Goal: Information Seeking & Learning: Learn about a topic

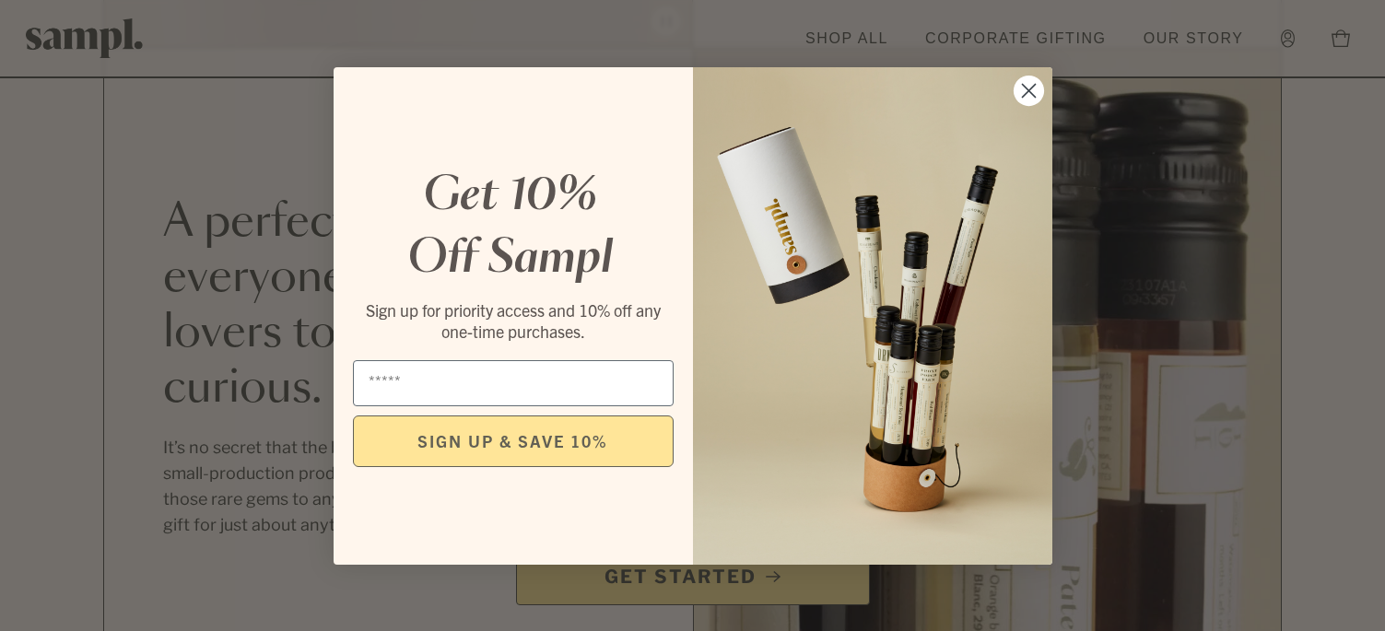
scroll to position [1659, 0]
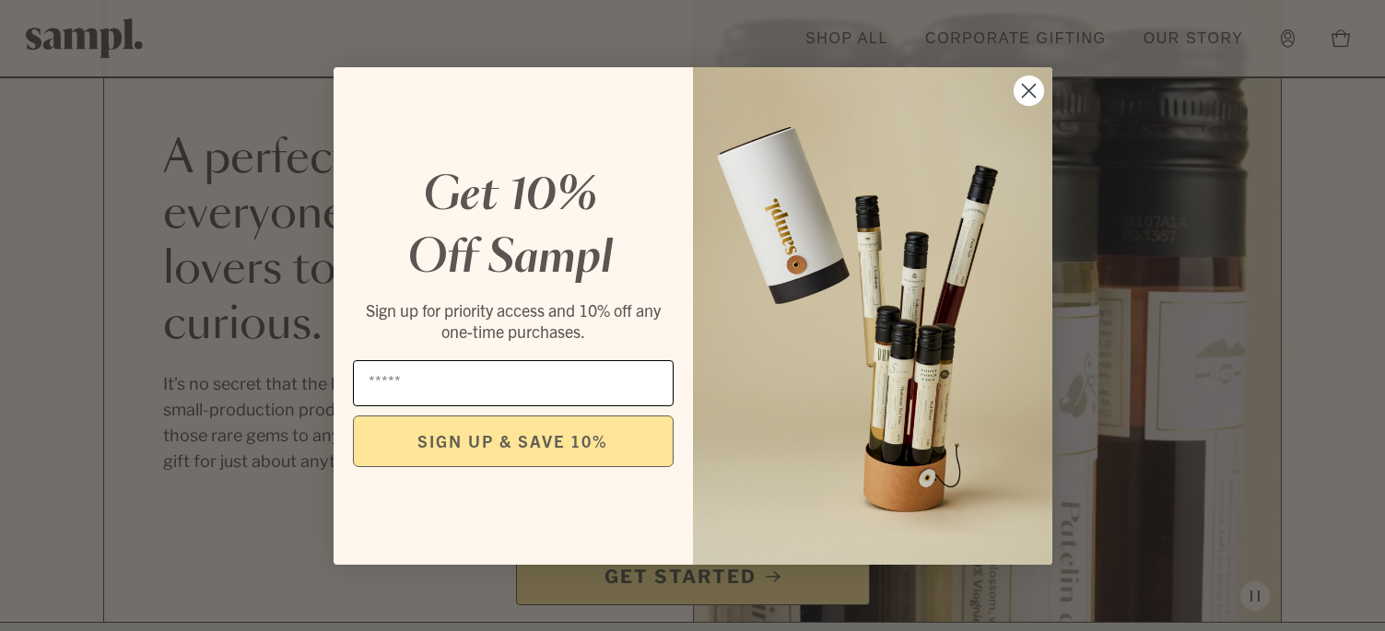
click at [470, 369] on input "Email" at bounding box center [513, 383] width 321 height 46
type input "**********"
click at [496, 440] on button "SIGN UP & SAVE 10%" at bounding box center [513, 442] width 321 height 52
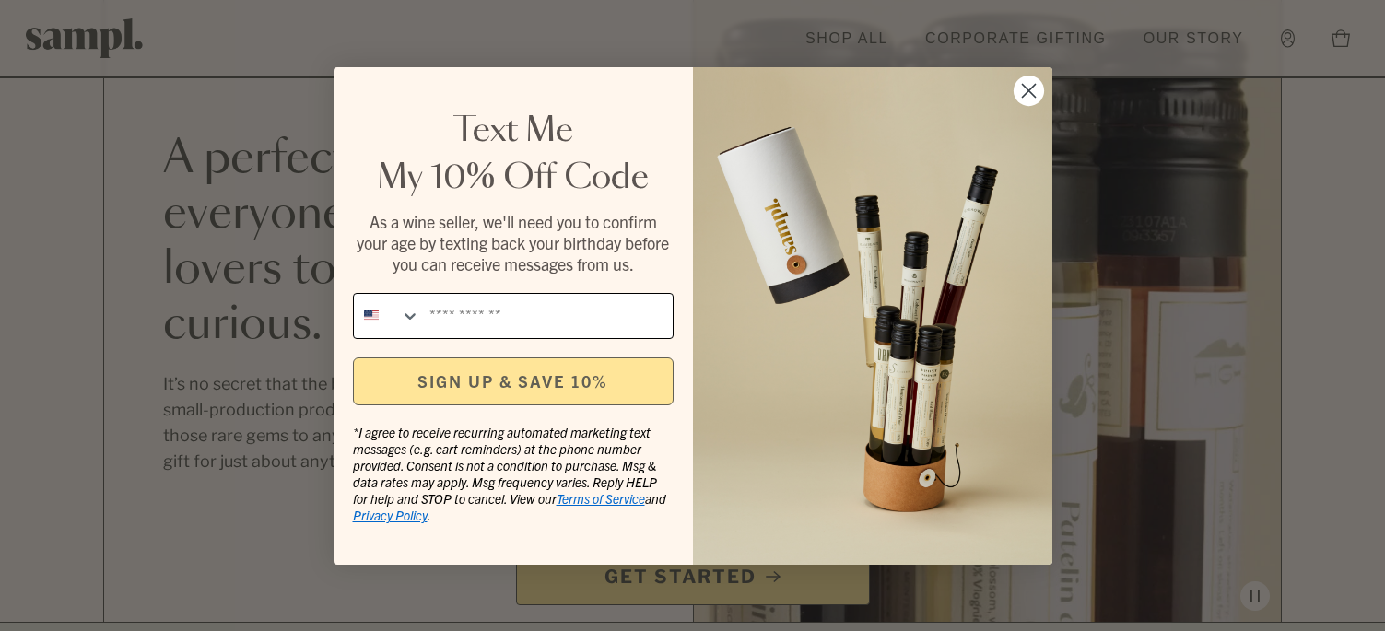
click at [534, 309] on input "Phone Number" at bounding box center [546, 316] width 252 height 44
click at [1020, 87] on circle "Close dialog" at bounding box center [1028, 90] width 30 height 30
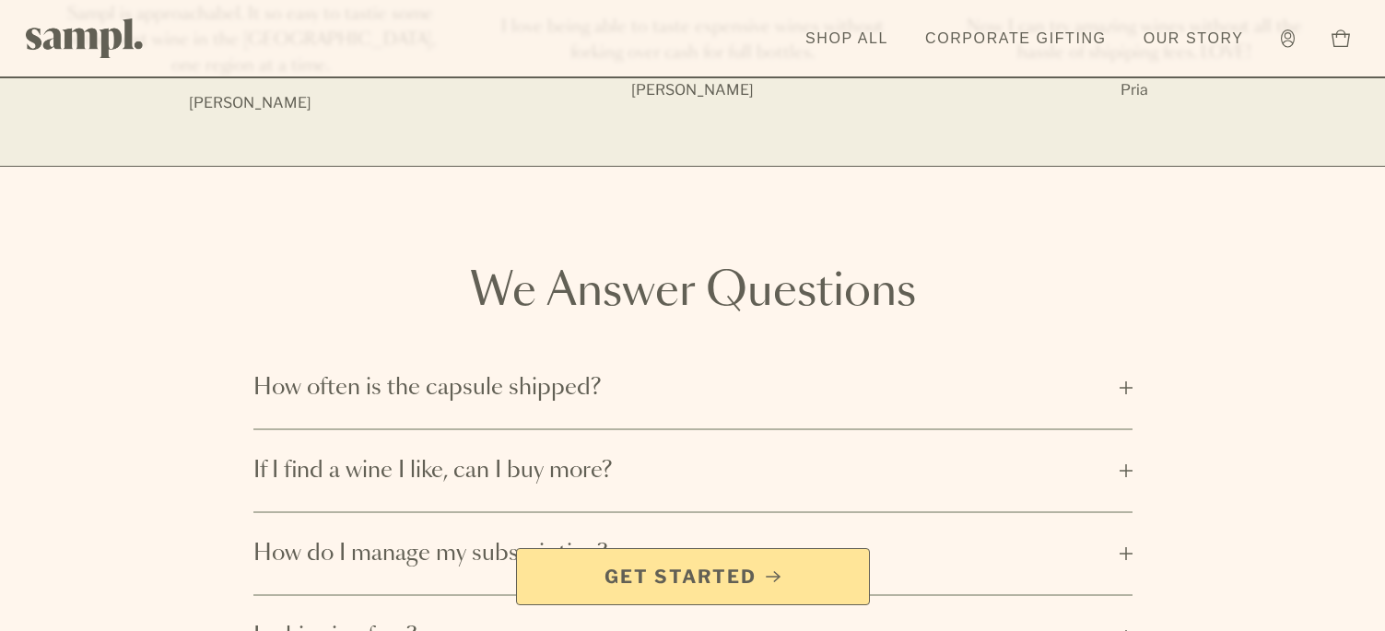
scroll to position [2672, 0]
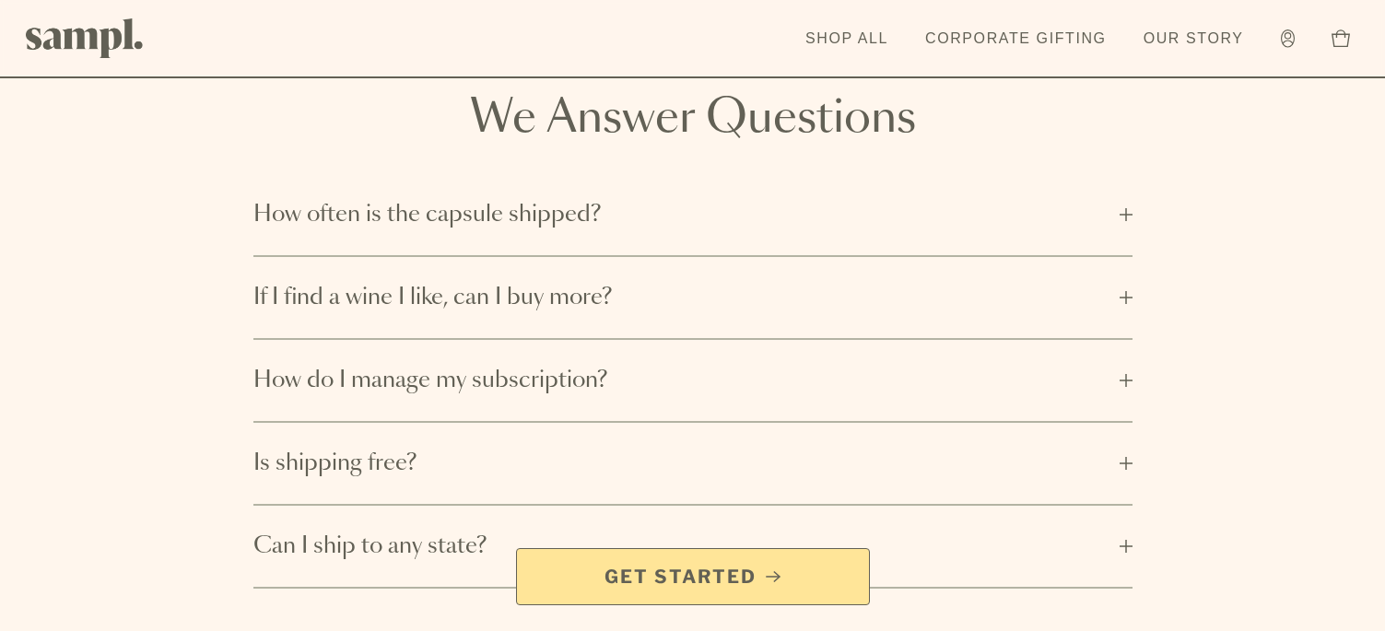
click at [634, 205] on button "How often is the capsule shipped?" at bounding box center [692, 214] width 879 height 81
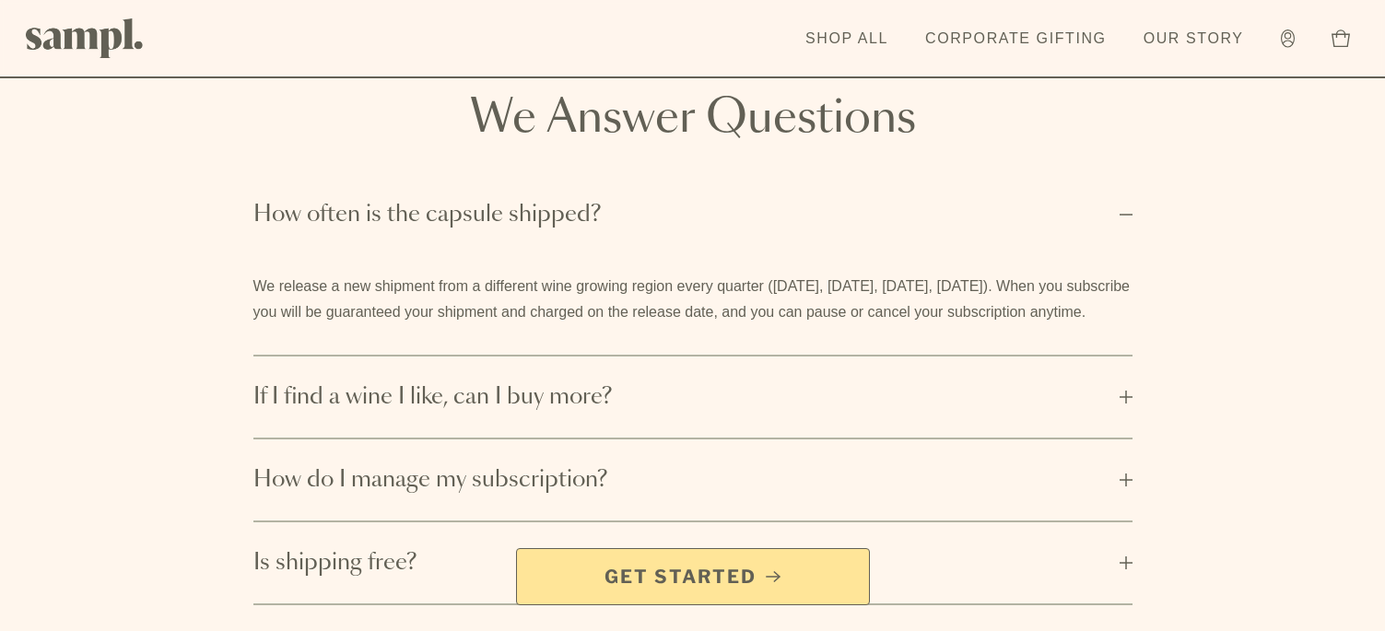
click at [634, 205] on button "How often is the capsule shipped?" at bounding box center [692, 214] width 879 height 81
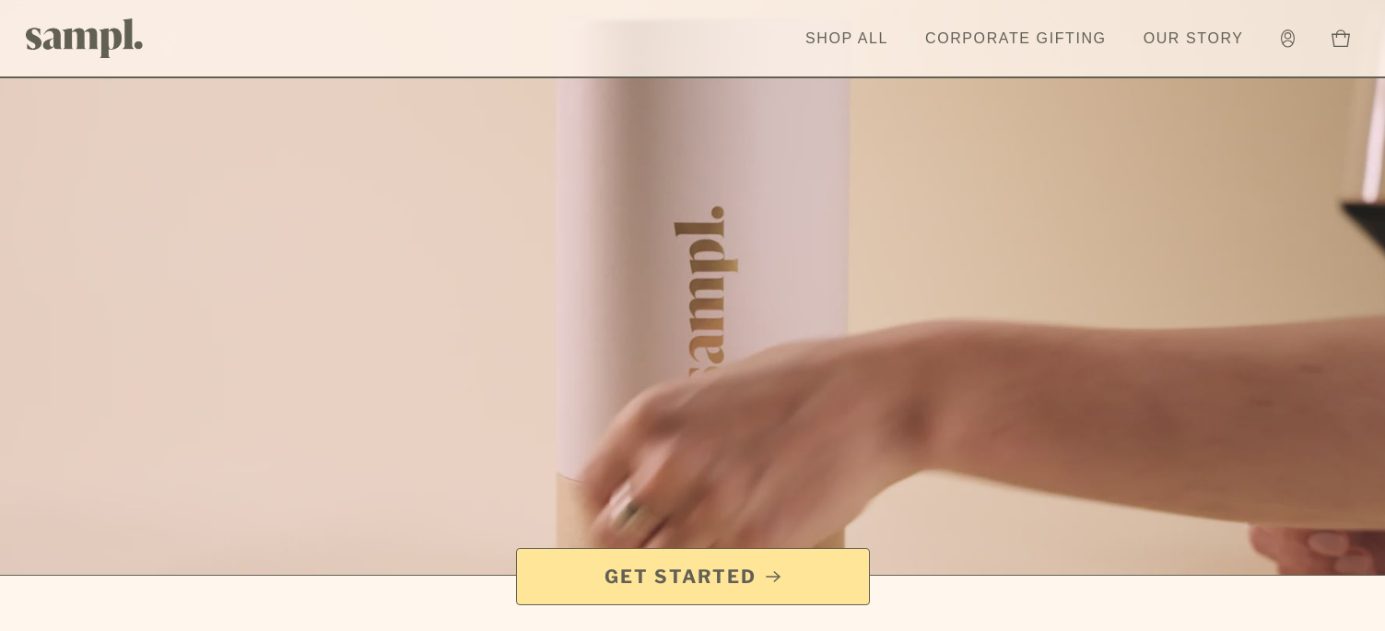
scroll to position [0, 0]
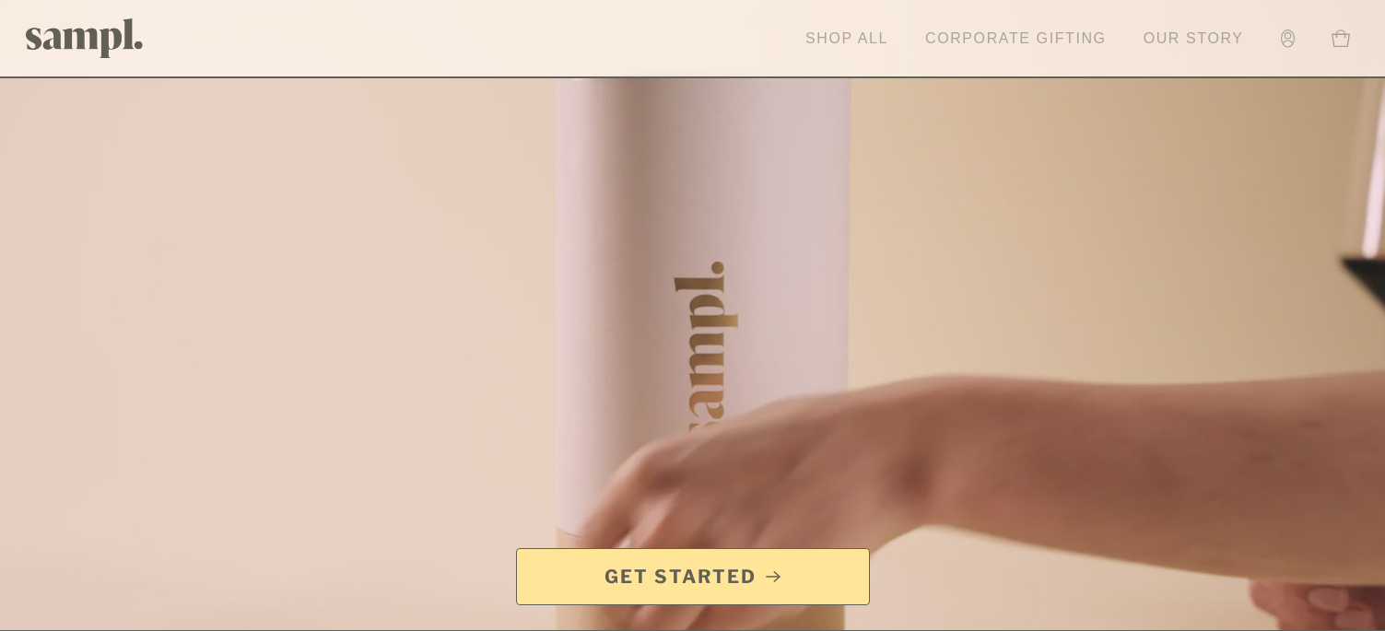
click at [832, 23] on link "Shop All" at bounding box center [846, 38] width 101 height 41
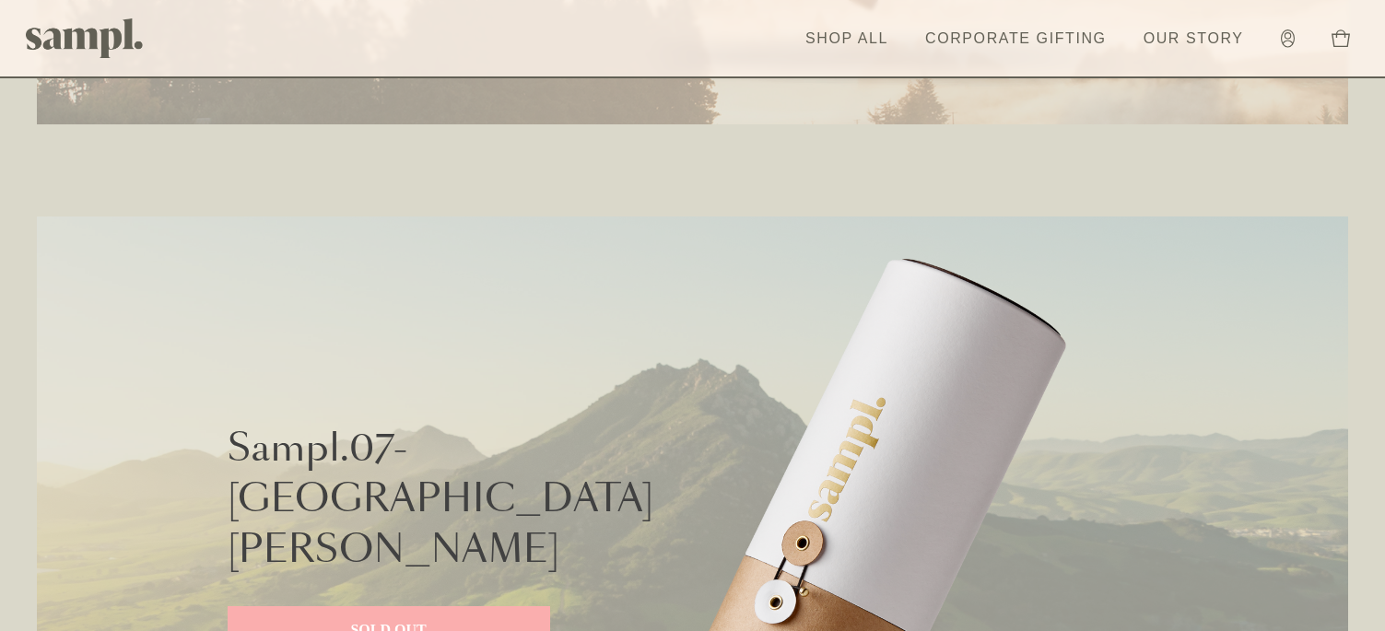
scroll to position [4607, 0]
